Goal: Find specific page/section: Find specific page/section

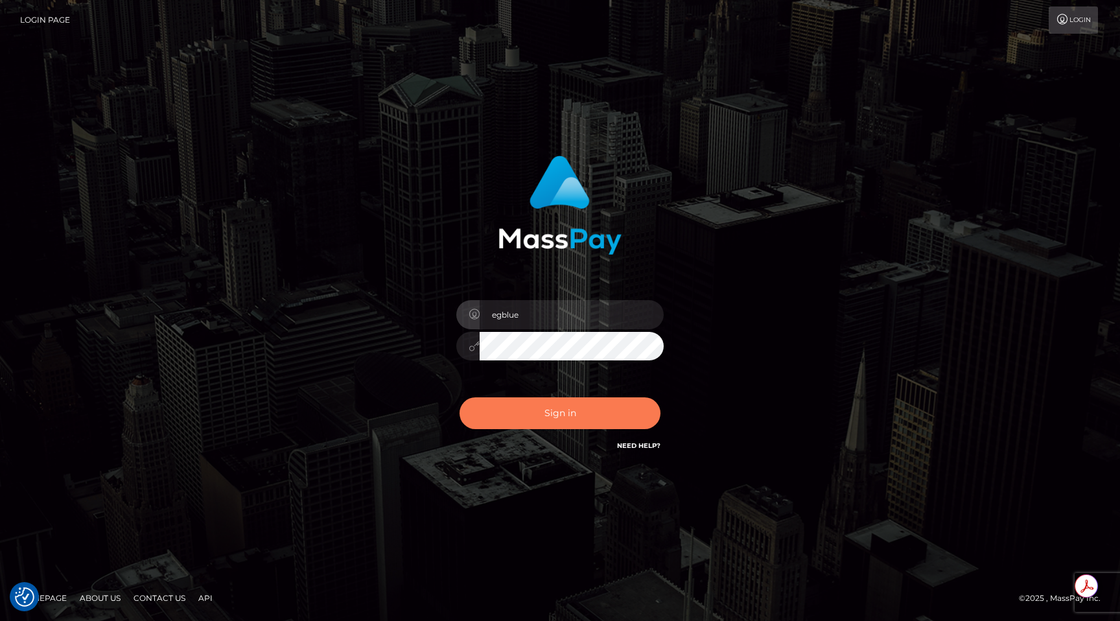
click at [547, 416] on button "Sign in" at bounding box center [560, 413] width 201 height 32
type input "egblue"
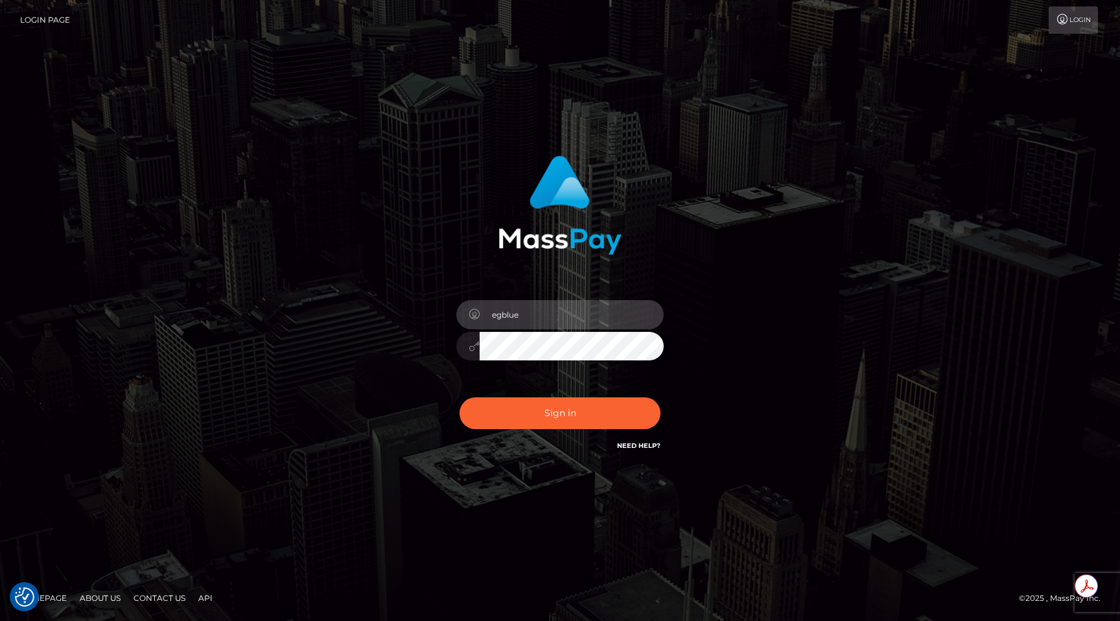
click at [460, 397] on button "Sign in" at bounding box center [560, 413] width 201 height 32
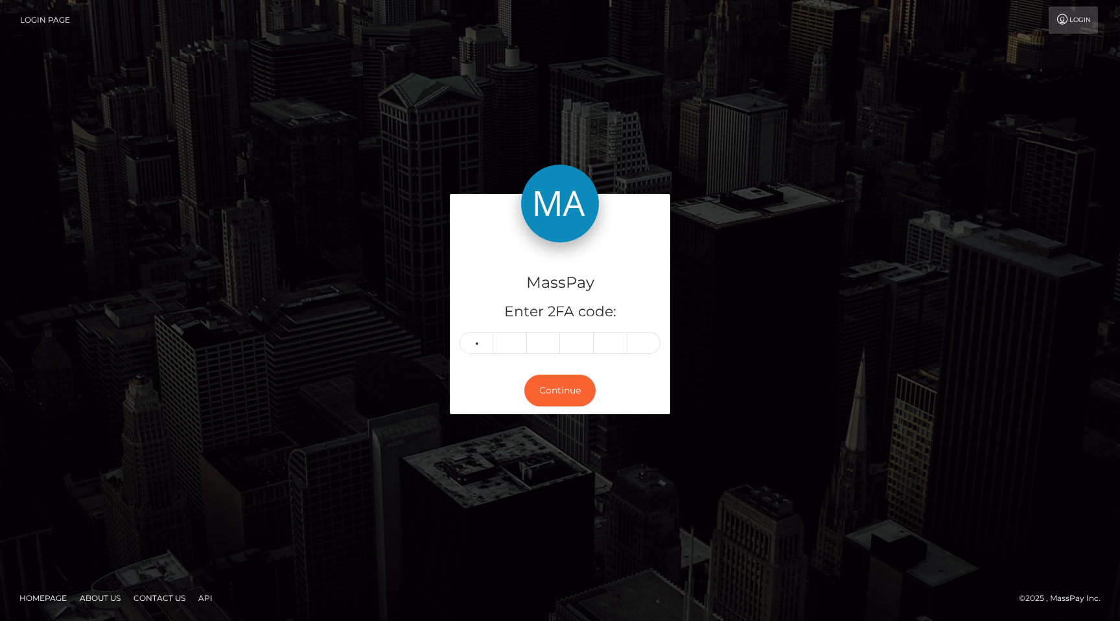
type input "3"
type input "5"
type input "9"
type input "4"
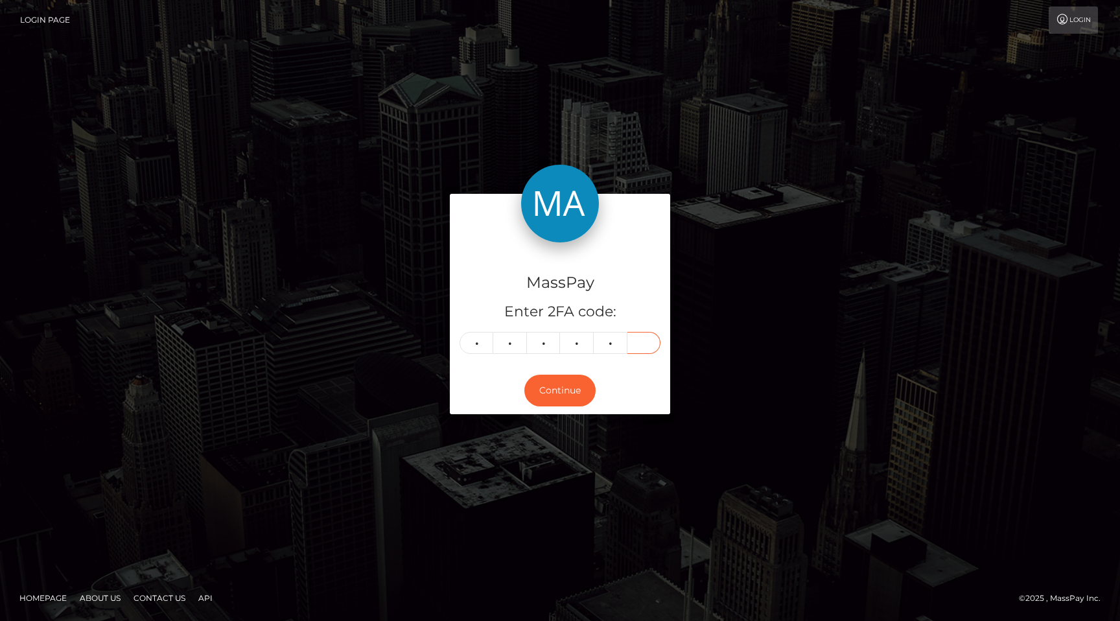
type input "2"
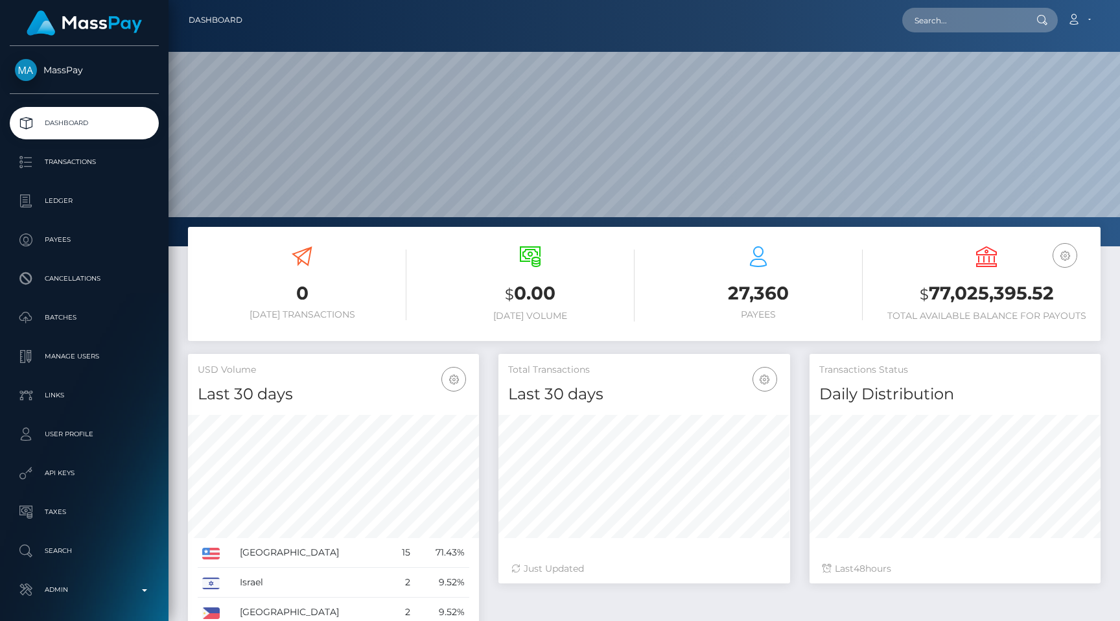
scroll to position [230, 291]
click at [965, 27] on input "text" at bounding box center [963, 20] width 122 height 25
paste input "8579696c-5463-11ec-baaa-0ee1439a1e0d"
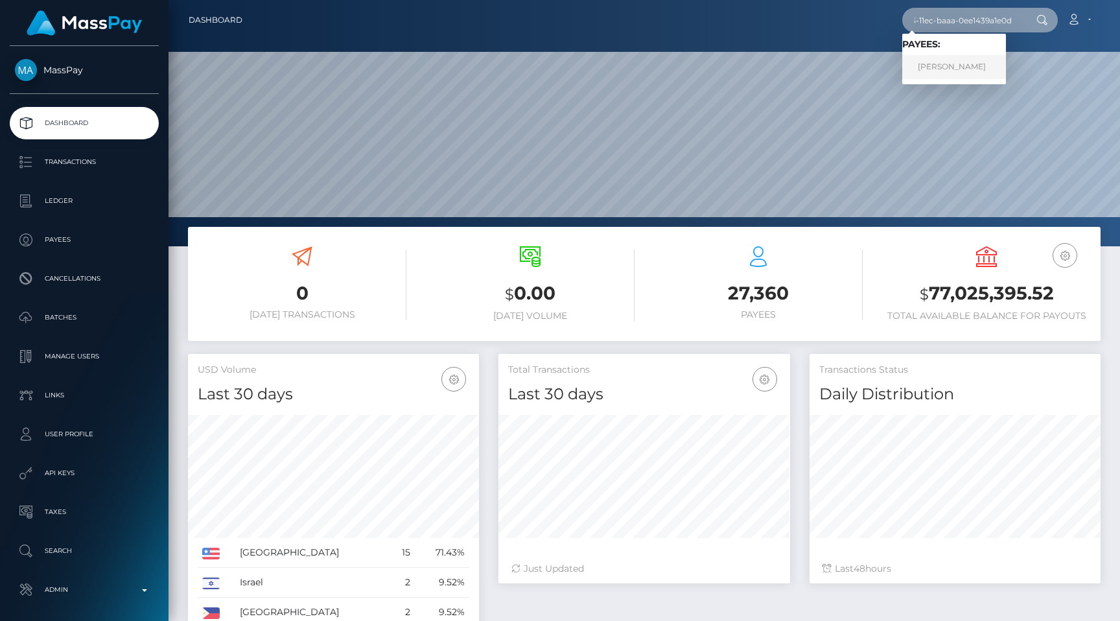
type input "8579696c-5463-11ec-baaa-0ee1439a1e0d"
click at [956, 58] on link "Vinod Kumar" at bounding box center [954, 67] width 104 height 24
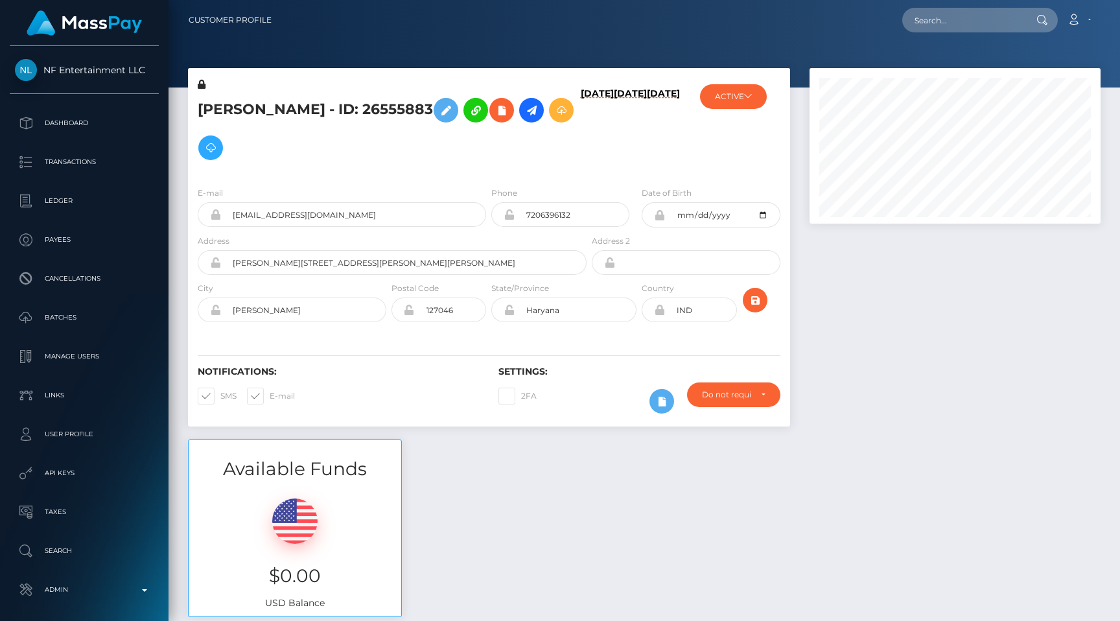
scroll to position [156, 291]
click at [971, 14] on input "text" at bounding box center [963, 20] width 122 height 25
paste input "4780542e-32b3-11ec-8784-0e94f3084bc5"
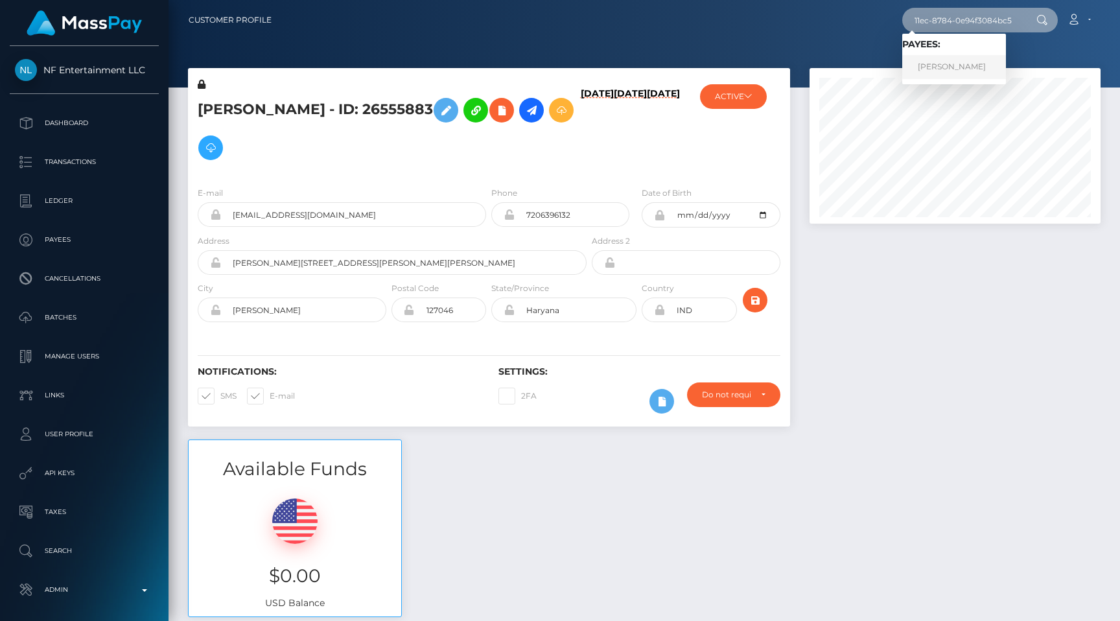
type input "4780542e-32b3-11ec-8784-0e94f3084bc5"
click at [969, 63] on link "Nisha Devi" at bounding box center [954, 67] width 104 height 24
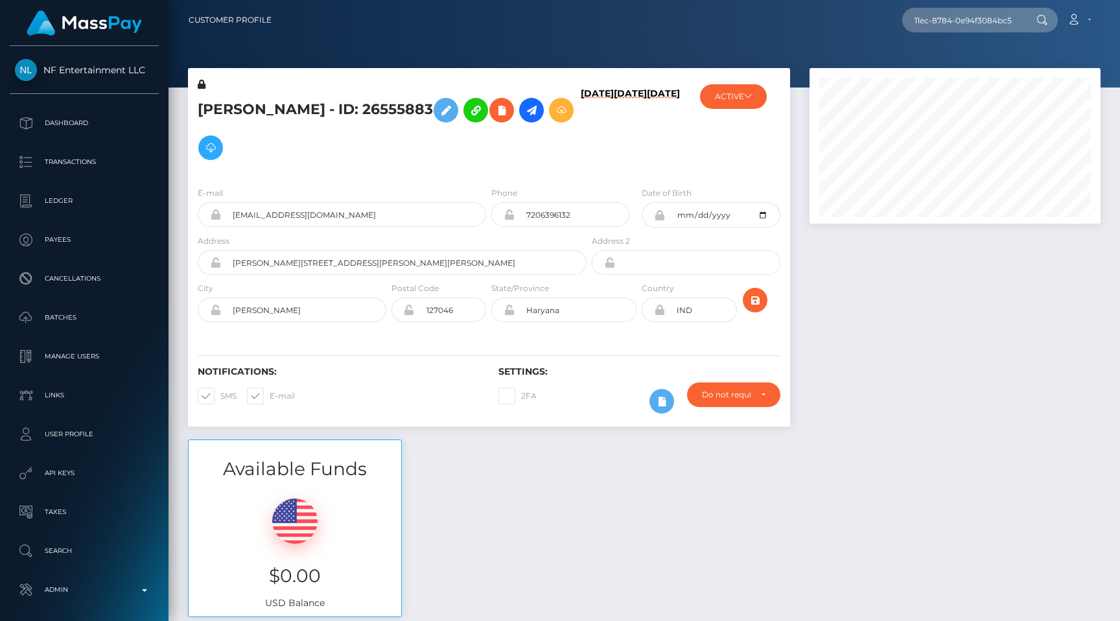
scroll to position [0, 0]
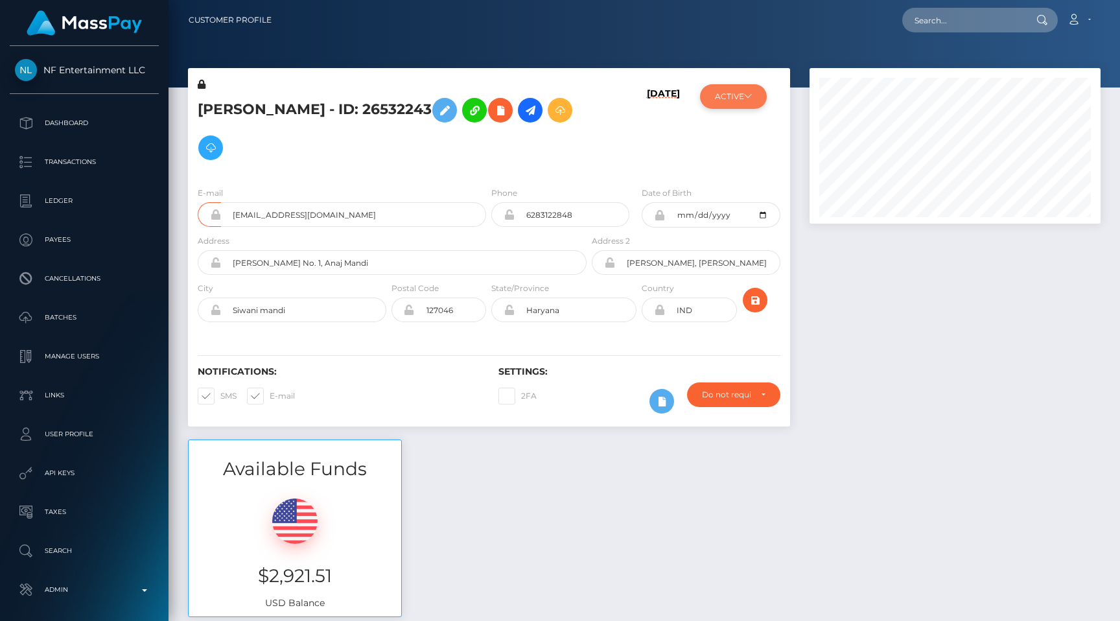
click at [715, 98] on button "ACTIVE" at bounding box center [733, 96] width 67 height 25
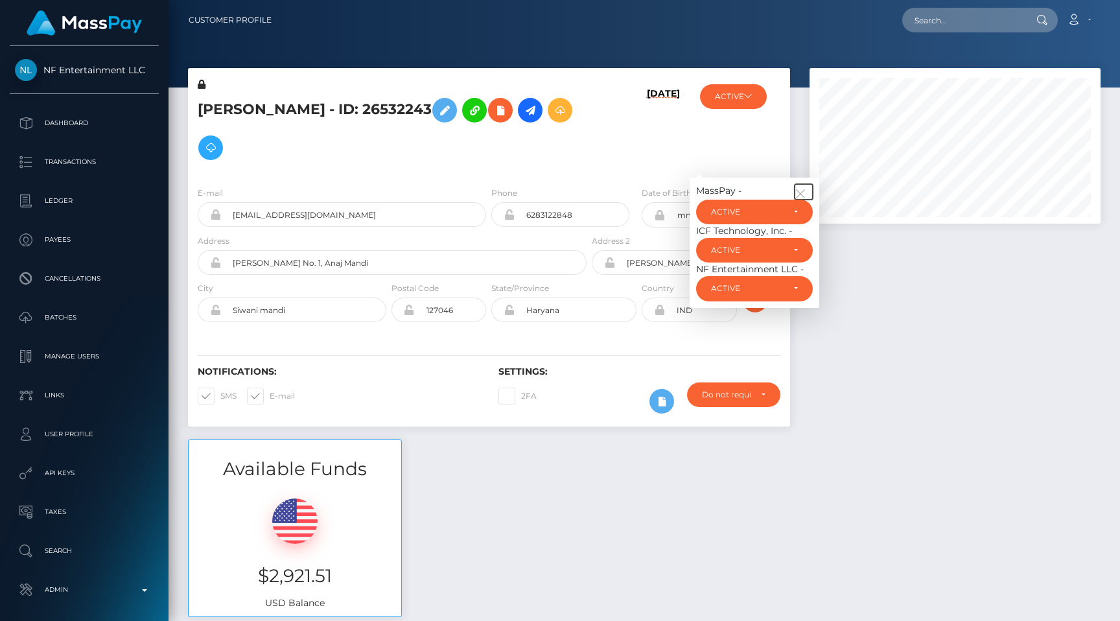
click at [800, 188] on icon "button" at bounding box center [801, 194] width 12 height 12
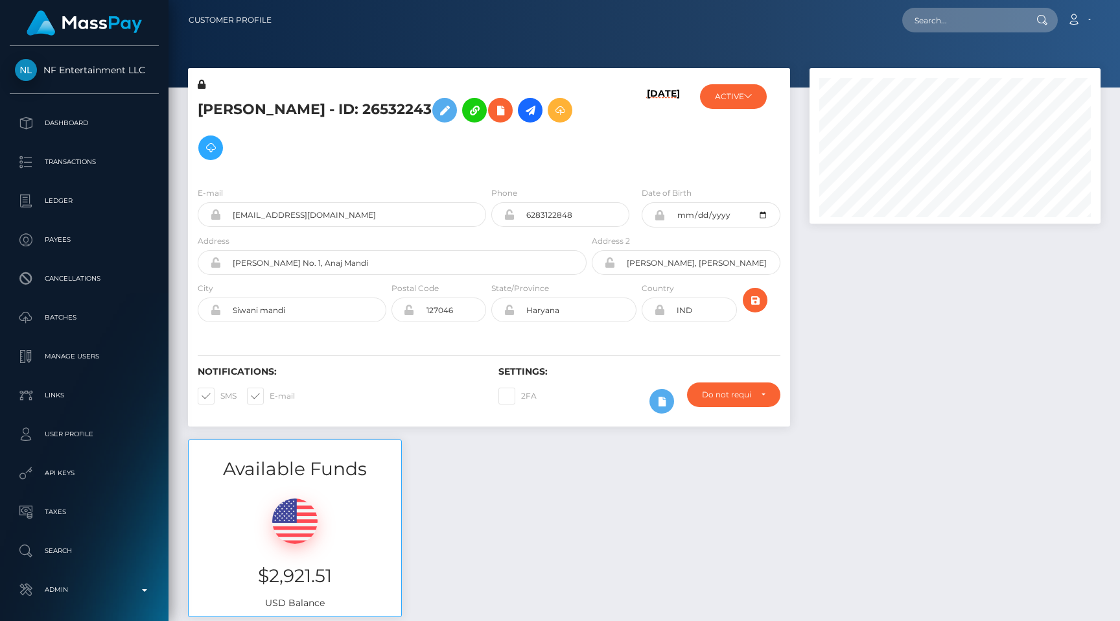
click at [910, 322] on div at bounding box center [955, 253] width 311 height 371
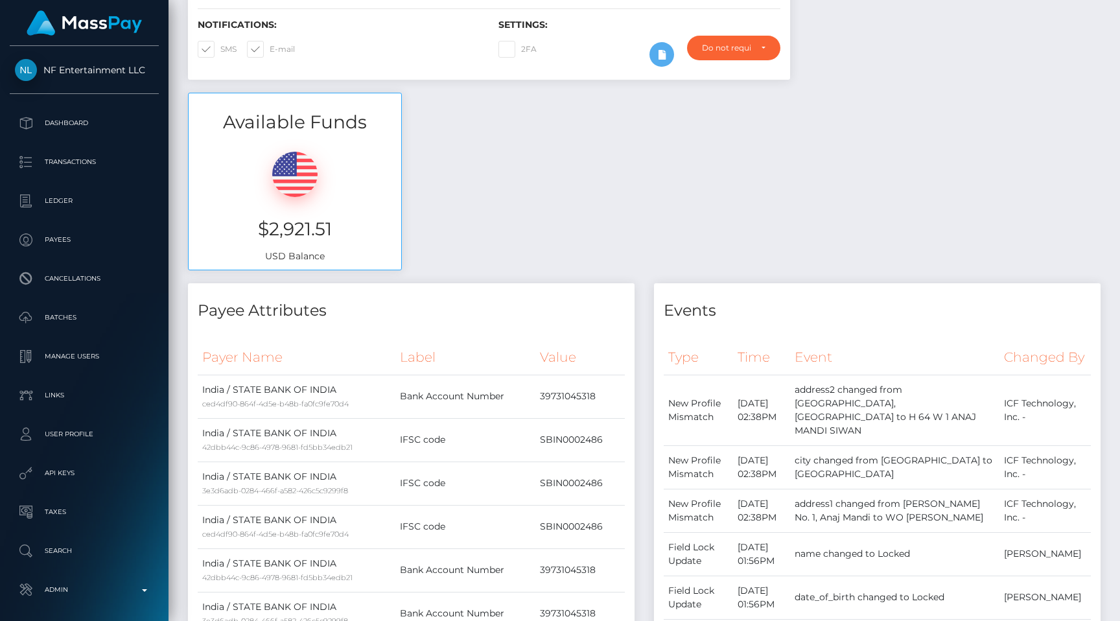
scroll to position [0, 0]
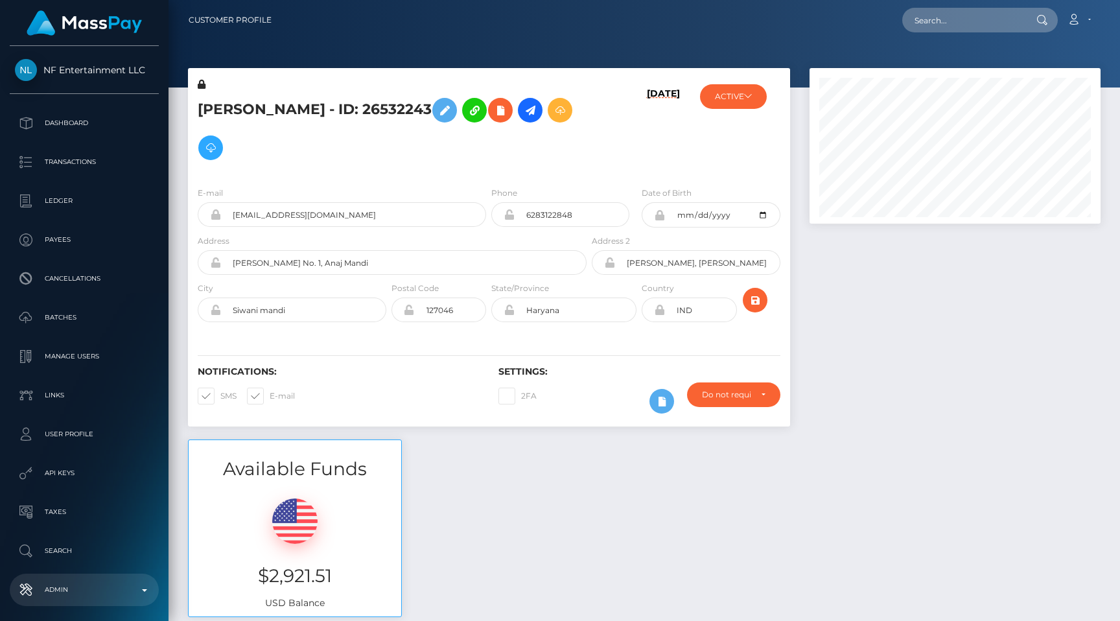
click at [59, 583] on p "Admin" at bounding box center [84, 589] width 139 height 19
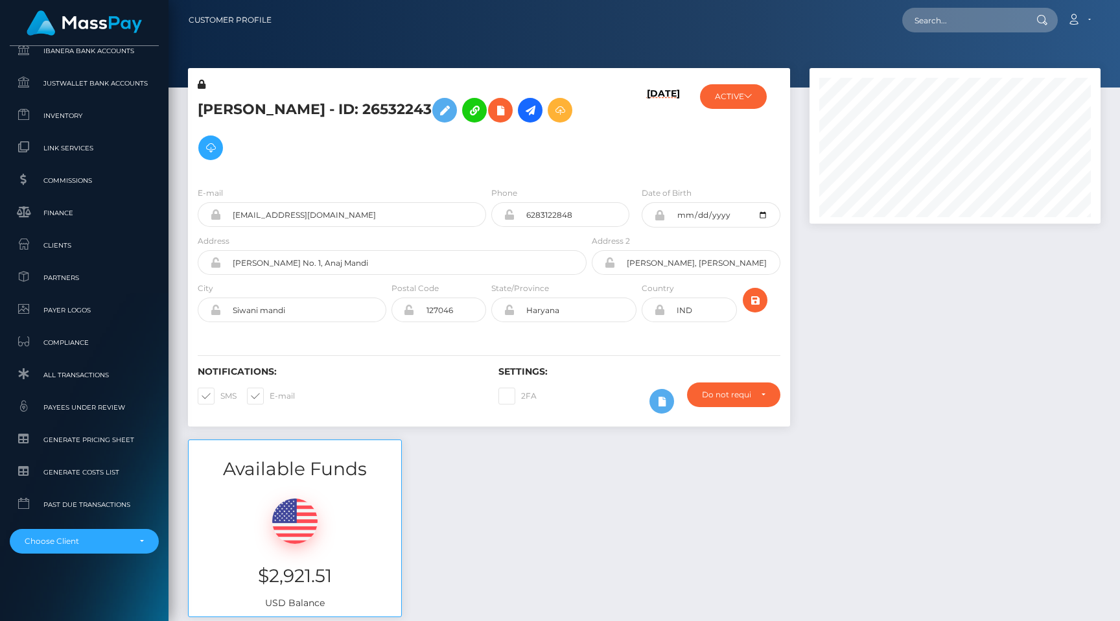
scroll to position [777, 0]
click at [88, 379] on span "All Transactions" at bounding box center [84, 375] width 139 height 15
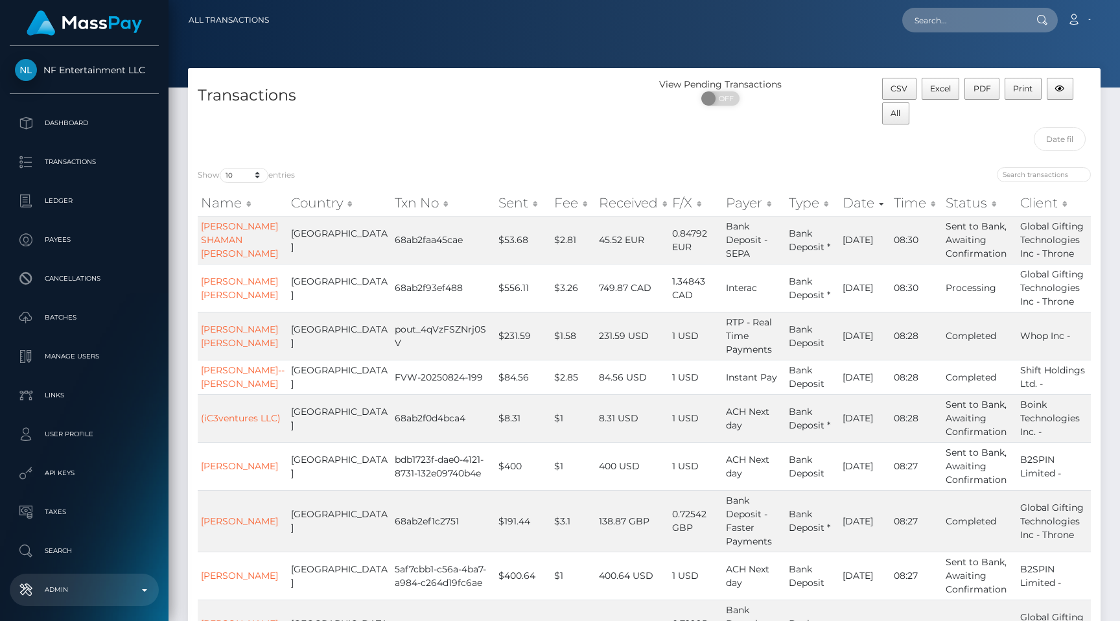
click at [65, 585] on p "Admin" at bounding box center [84, 589] width 139 height 19
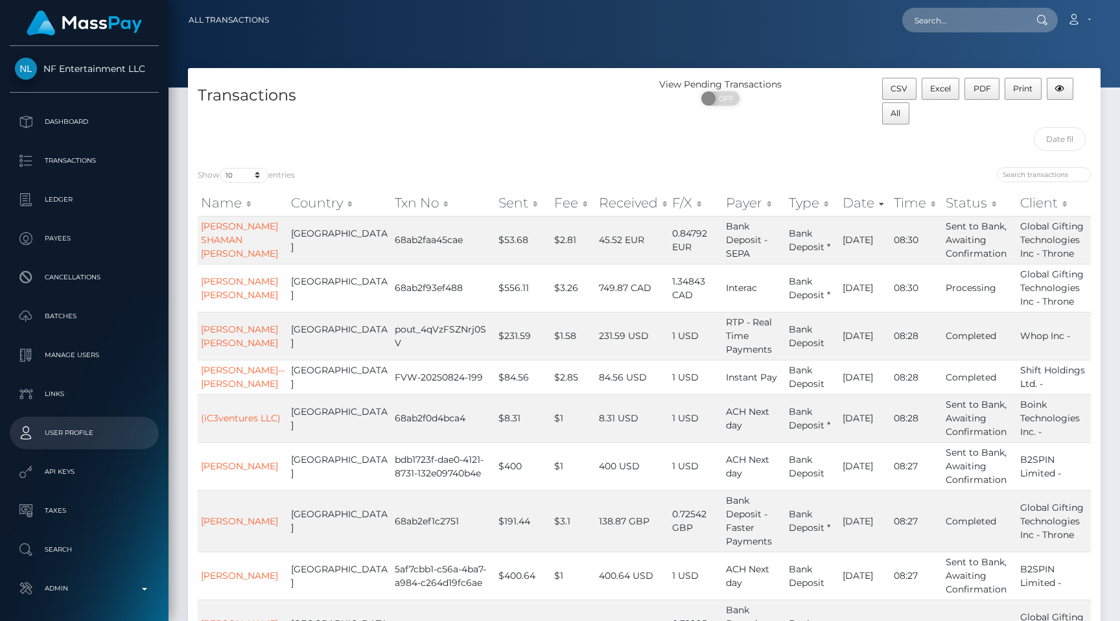
scroll to position [53, 0]
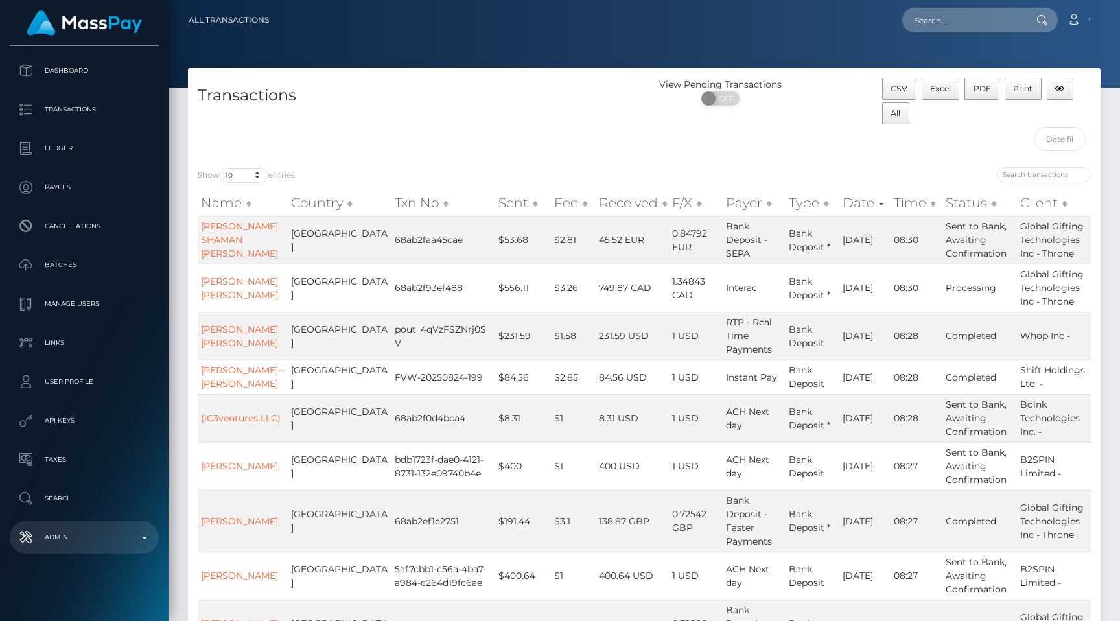
click at [86, 551] on link "Admin" at bounding box center [84, 537] width 149 height 32
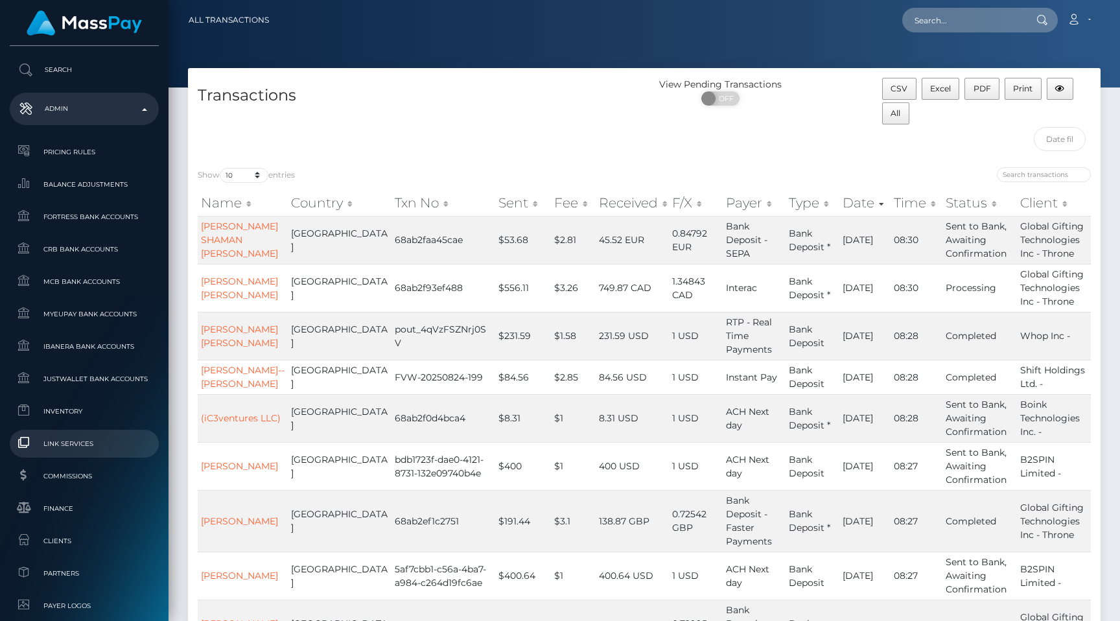
scroll to position [658, 0]
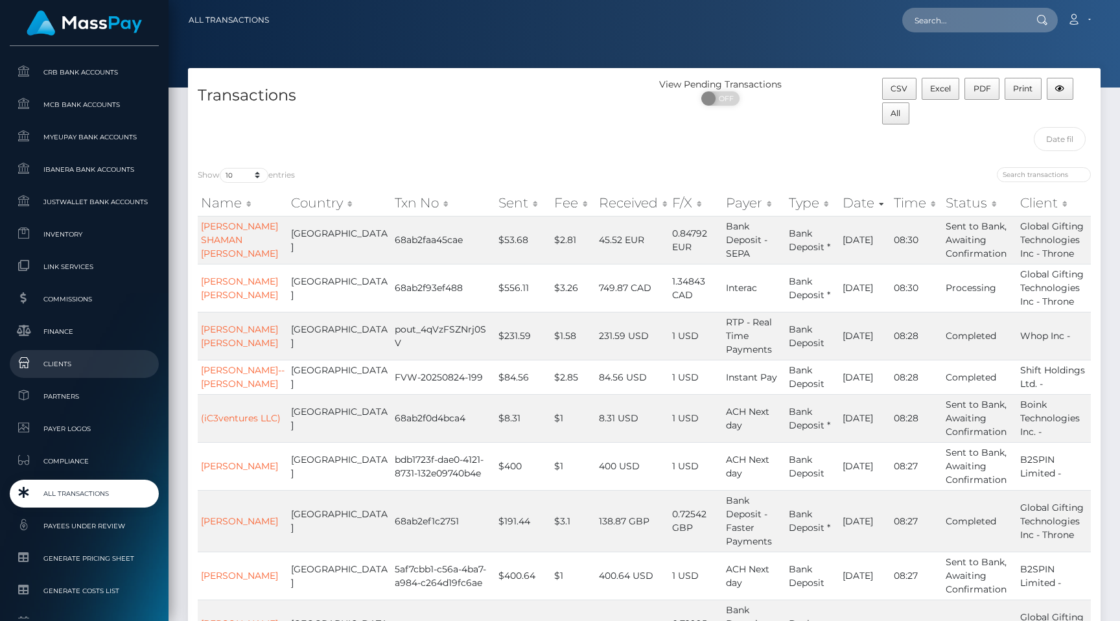
click at [102, 371] on span "Clients" at bounding box center [84, 364] width 139 height 15
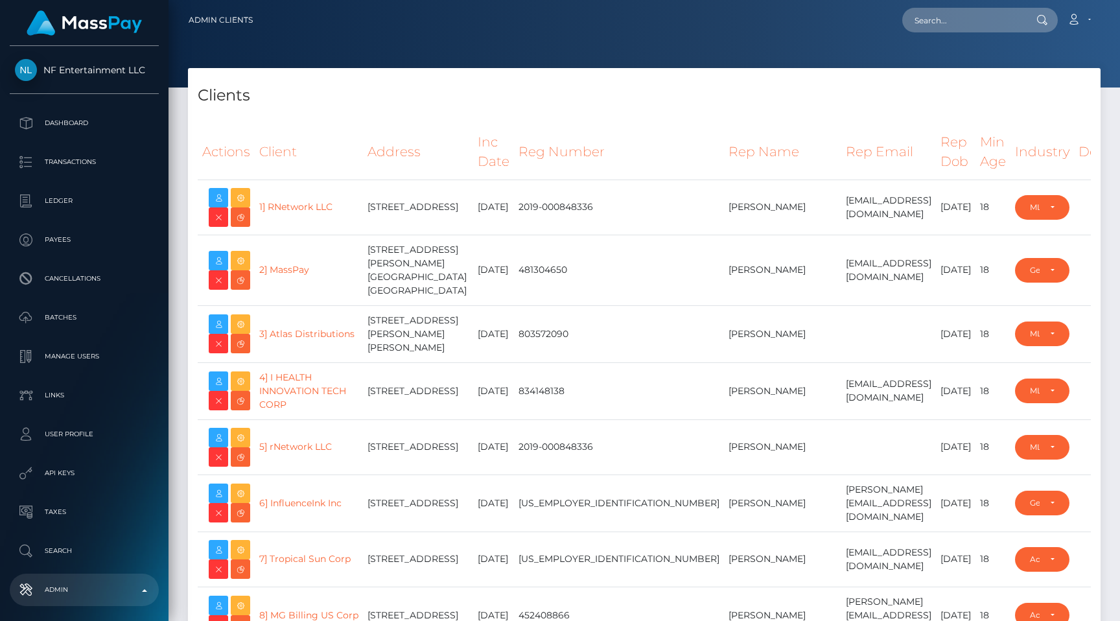
select select "223"
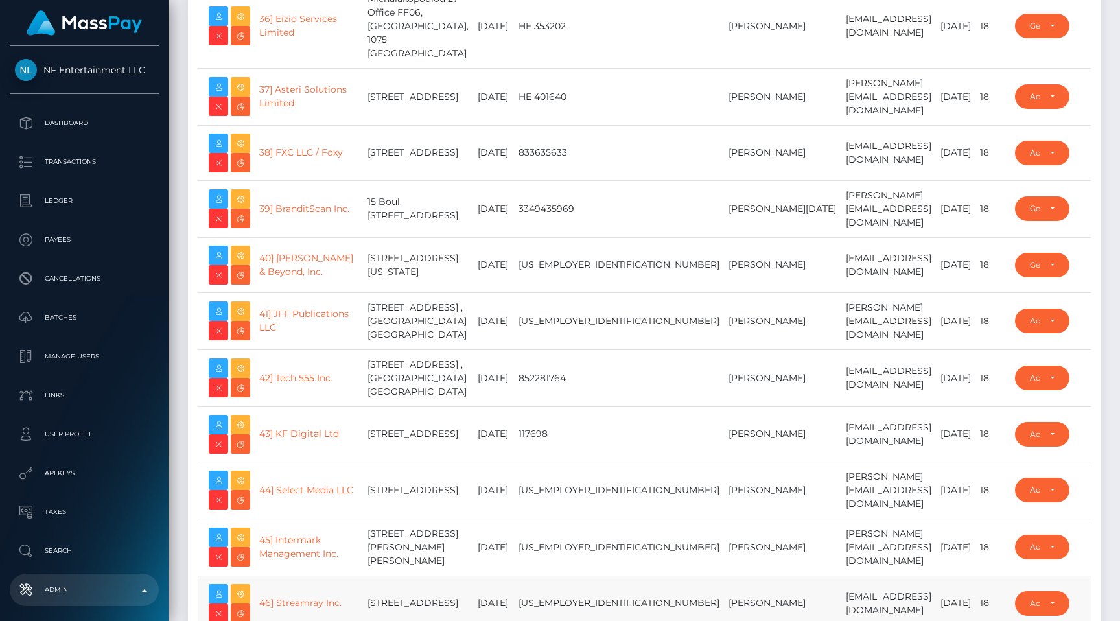
type input "egblue"
click at [312, 326] on link "41] JFF Publications LLC" at bounding box center [303, 320] width 89 height 25
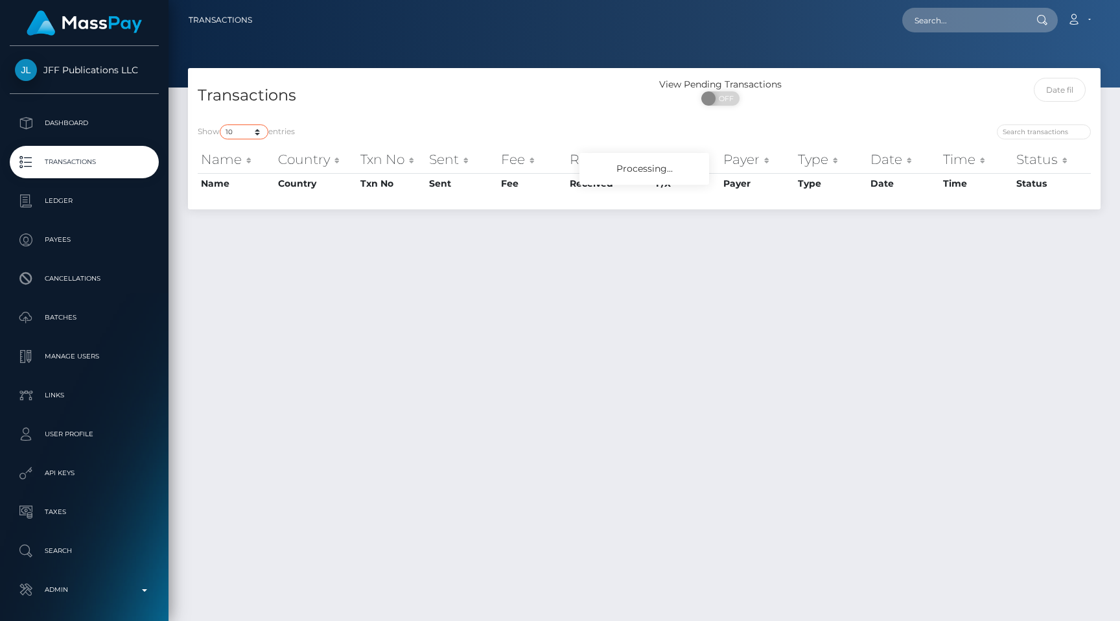
click at [244, 133] on select "10 25 50 100 250 500 1,000 3,500 All" at bounding box center [244, 131] width 49 height 15
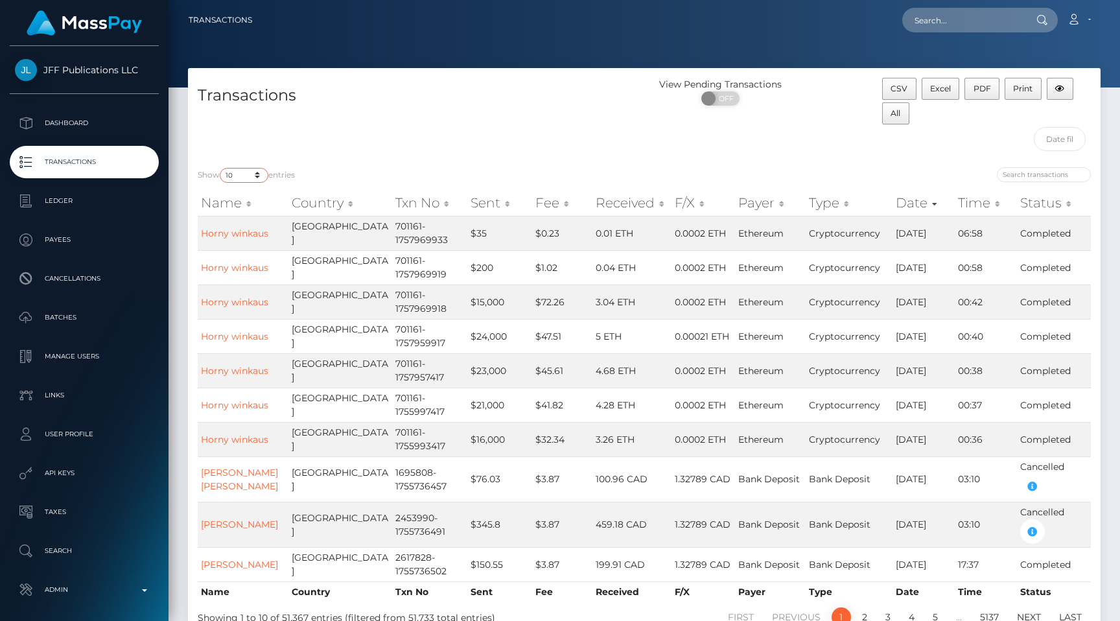
select select "250"
click at [221, 168] on select "10 25 50 100 250 500 1,000 3,500 All" at bounding box center [244, 175] width 49 height 15
click at [235, 231] on link "Horny winkaus" at bounding box center [234, 234] width 67 height 12
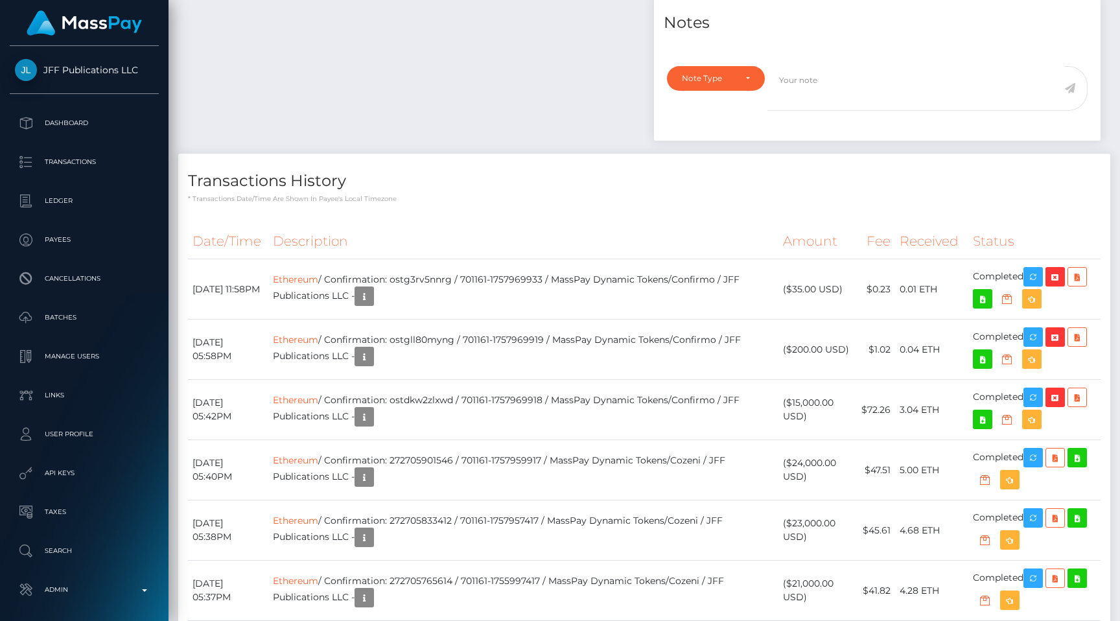
scroll to position [1505, 0]
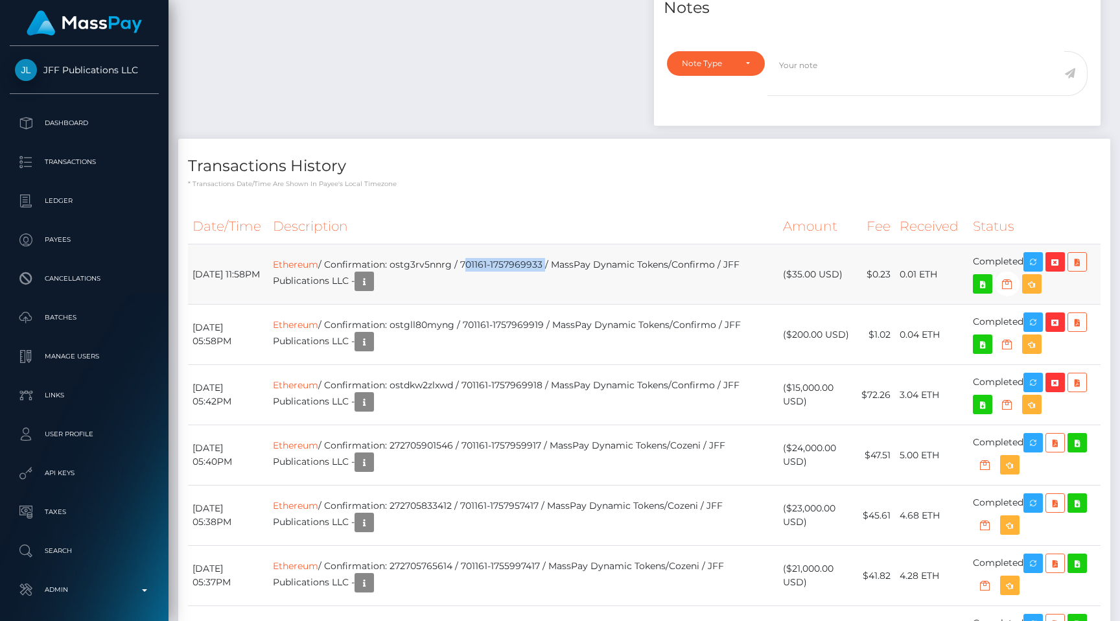
drag, startPoint x: 487, startPoint y: 265, endPoint x: 565, endPoint y: 264, distance: 78.5
click at [565, 264] on td "Ethereum / Confirmation: ostg3rv5nnrg / 701161-1757969933 / MassPay Dynamic Tok…" at bounding box center [523, 274] width 510 height 60
copy td "701161-1757969933"
drag, startPoint x: 567, startPoint y: 324, endPoint x: 490, endPoint y: 323, distance: 77.2
click at [490, 323] on td "Ethereum / Confirmation: ostgll80myng / 701161-1757969919 / MassPay Dynamic Tok…" at bounding box center [523, 335] width 510 height 60
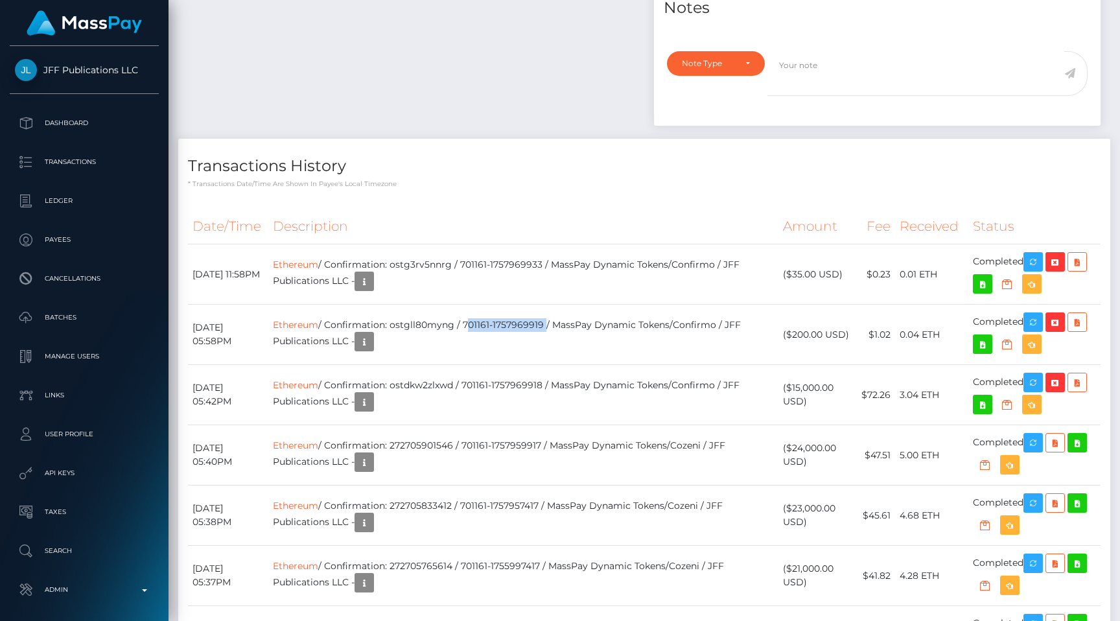
copy td "701161-1757969919"
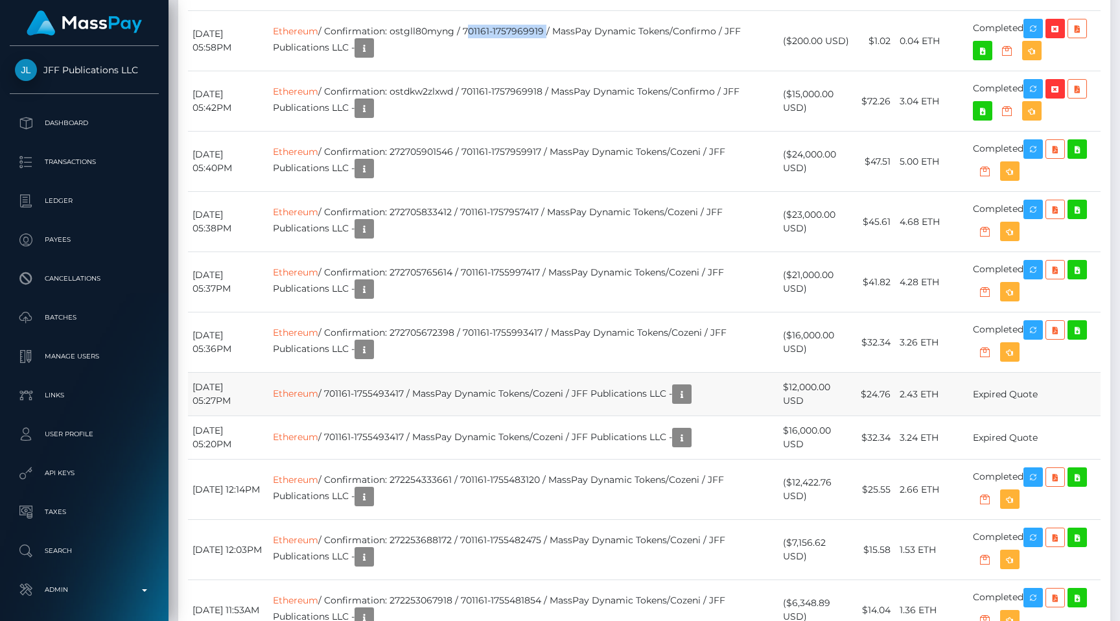
scroll to position [1817, 0]
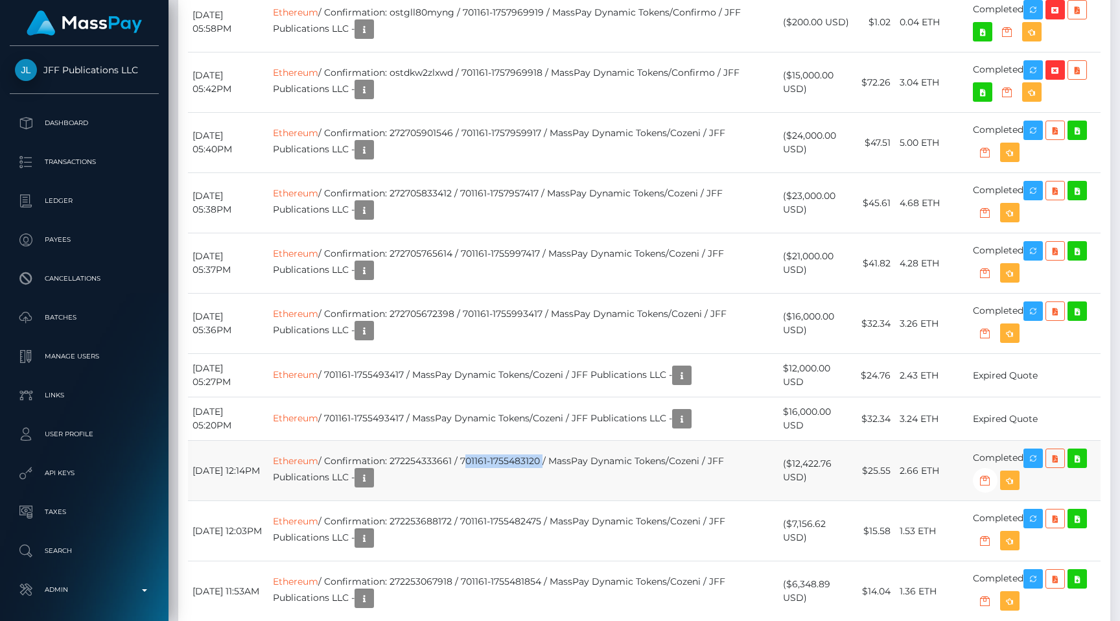
drag, startPoint x: 565, startPoint y: 463, endPoint x: 486, endPoint y: 460, distance: 79.1
click at [486, 460] on td "Ethereum / Confirmation: 272254333661 / 701161-1755483120 / MassPay Dynamic Tok…" at bounding box center [523, 471] width 510 height 60
copy td "701161-1755483120"
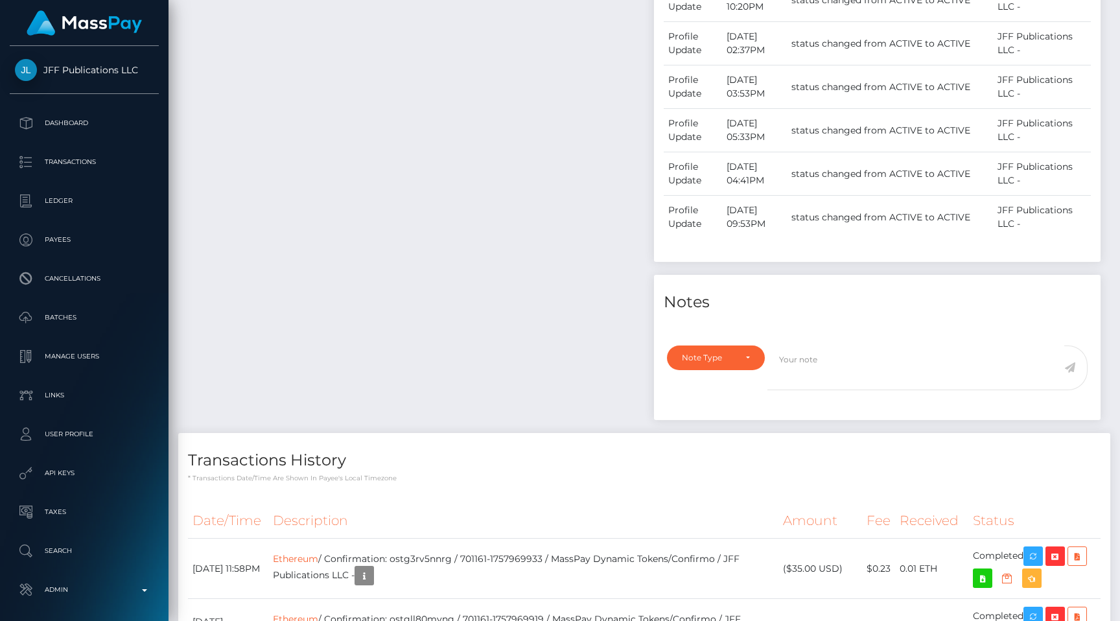
scroll to position [0, 0]
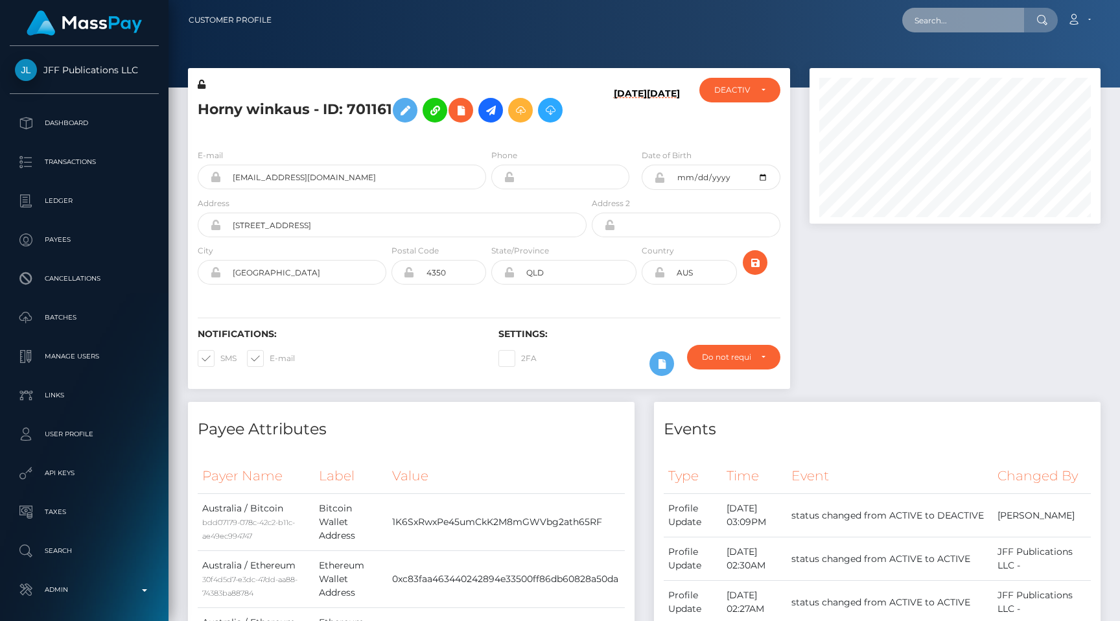
click at [957, 21] on input "text" at bounding box center [963, 20] width 122 height 25
paste input "usr_972067e0-27fd-11ef-8836-062d9cd50a19"
type input "usr_972067e0-27fd-11ef-8836-062d9cd50a19"
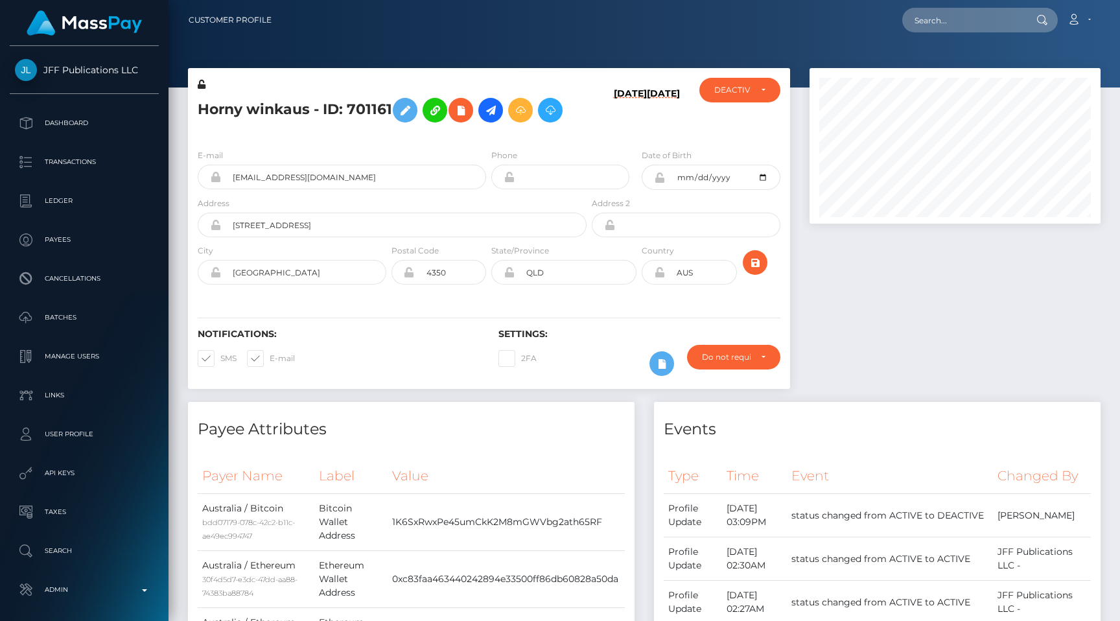
scroll to position [156, 291]
click at [740, 89] on div "DEACTIVE" at bounding box center [732, 90] width 36 height 10
click at [722, 56] on div at bounding box center [645, 44] width 952 height 88
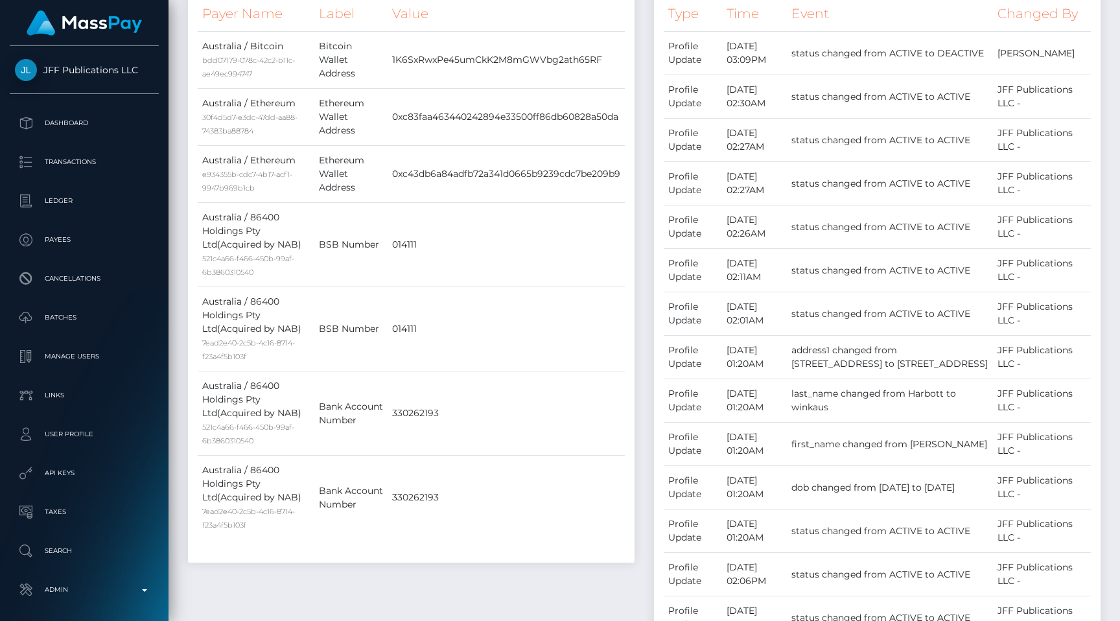
scroll to position [0, 0]
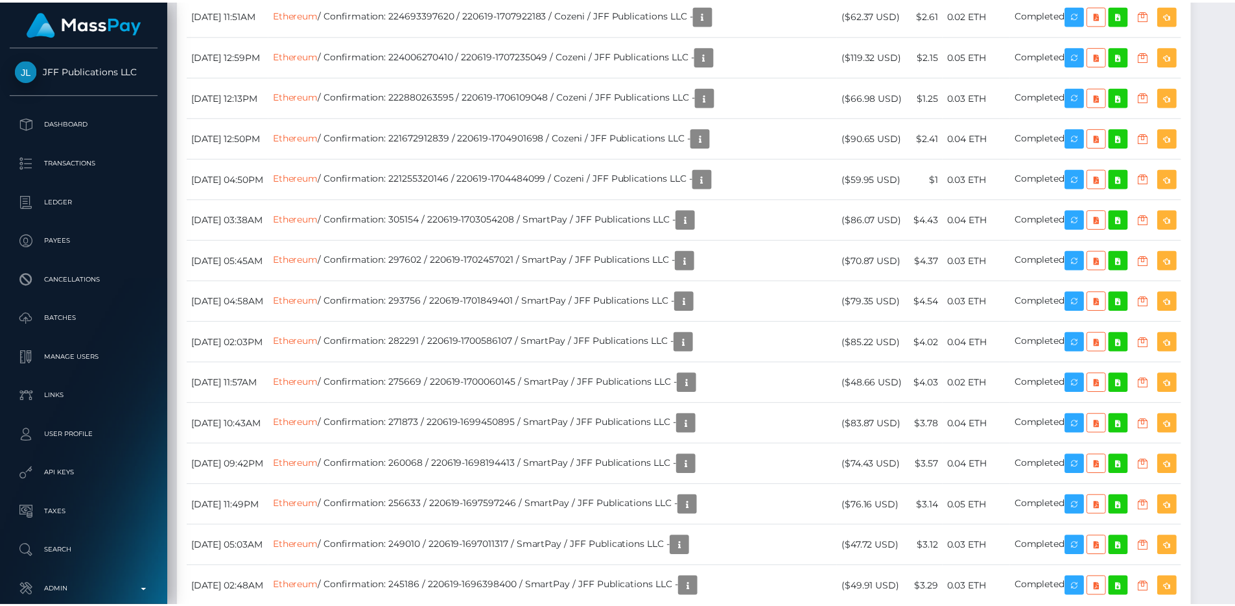
scroll to position [648180, 648006]
